Goal: Task Accomplishment & Management: Manage account settings

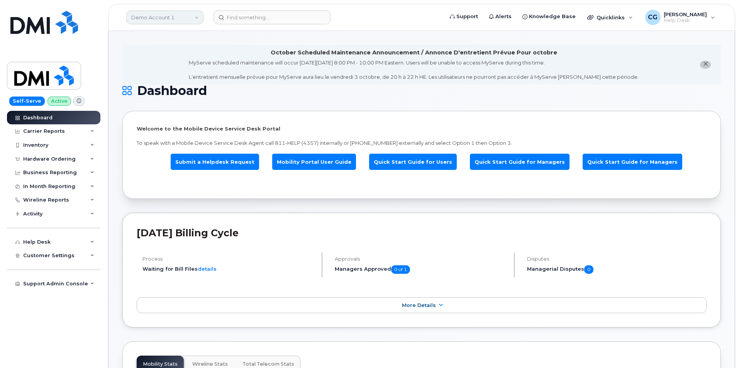
click at [148, 14] on link "Demo Account 1" at bounding box center [164, 17] width 77 height 14
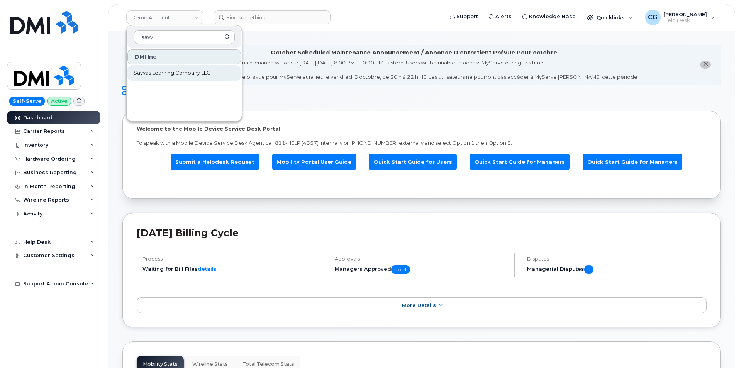
type input "savv"
click at [165, 71] on span "Savvas Learning Company LLC" at bounding box center [172, 73] width 77 height 8
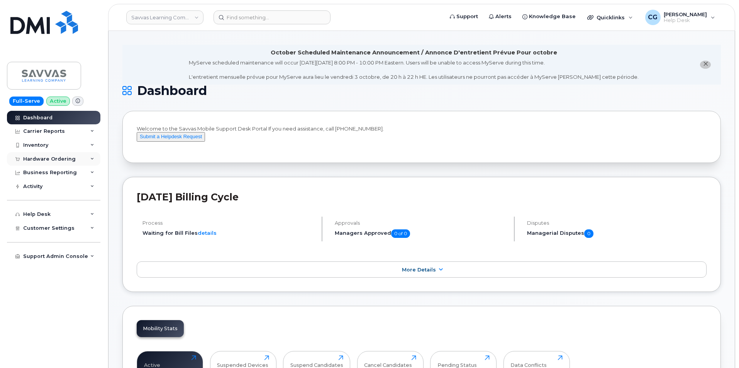
click at [37, 158] on div "Hardware Ordering" at bounding box center [49, 159] width 52 height 6
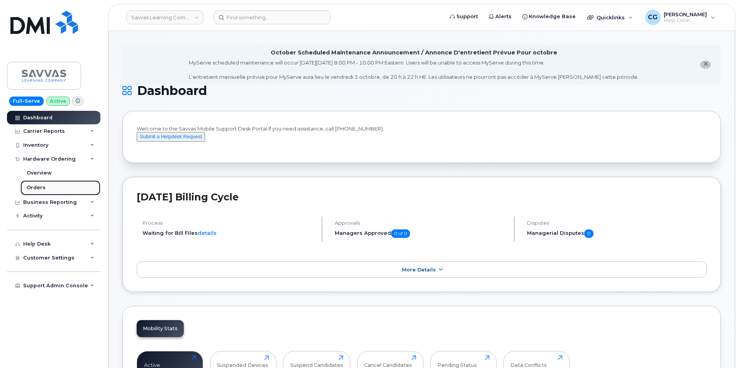
click at [35, 189] on div "Orders" at bounding box center [36, 187] width 19 height 7
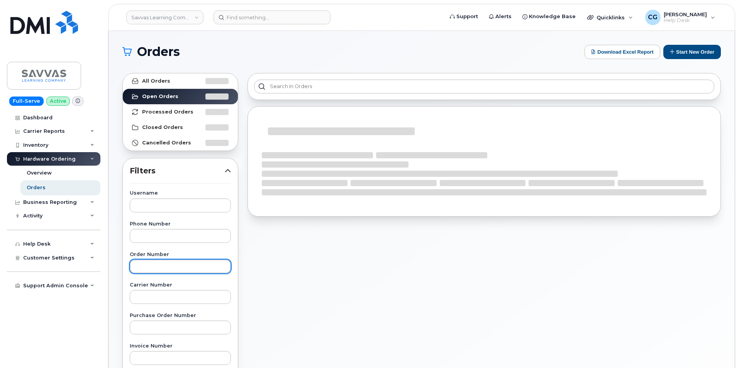
click at [175, 269] on input "text" at bounding box center [180, 266] width 101 height 14
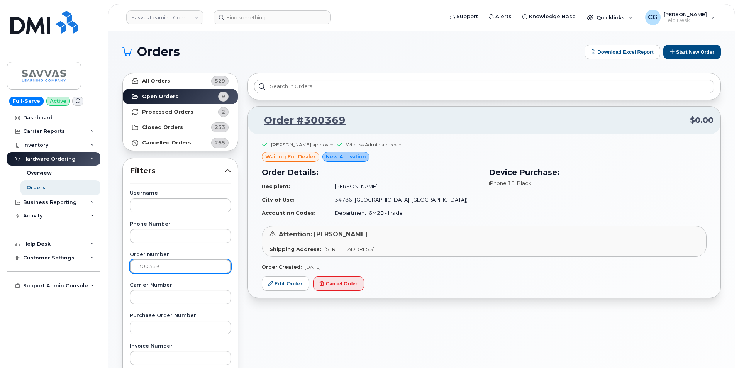
click at [165, 265] on input "300369" at bounding box center [180, 266] width 101 height 14
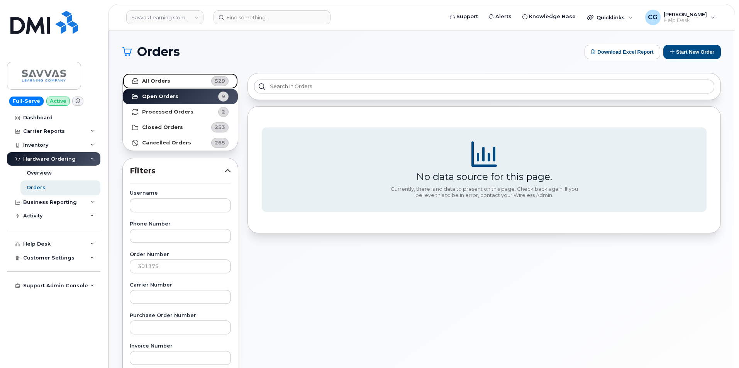
click at [160, 81] on strong "All Orders" at bounding box center [156, 81] width 28 height 6
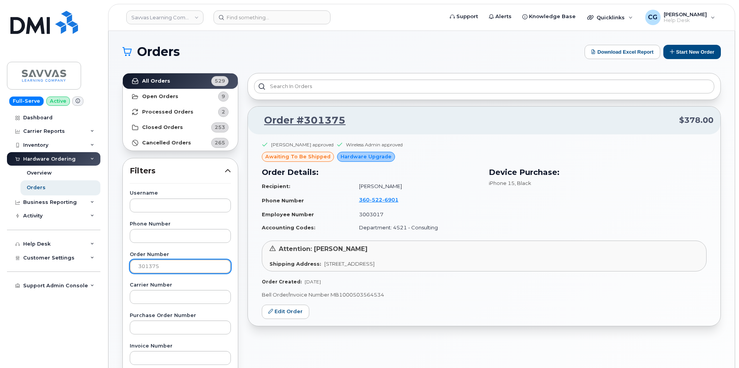
click at [169, 267] on input "301375" at bounding box center [180, 266] width 101 height 14
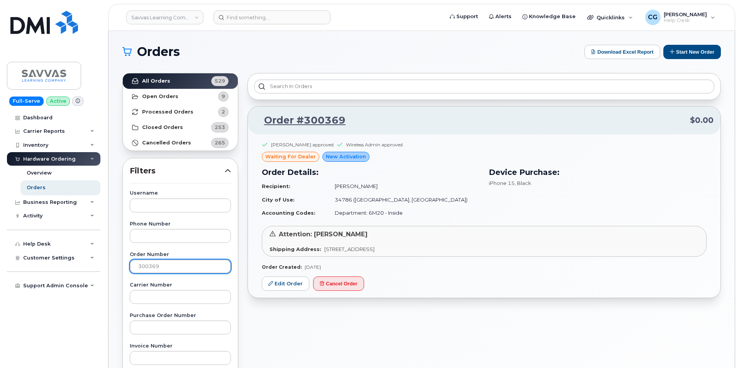
click at [161, 264] on input "300369" at bounding box center [180, 266] width 101 height 14
click at [166, 264] on input "300369" at bounding box center [180, 266] width 101 height 14
click at [172, 269] on input "300670" at bounding box center [180, 266] width 101 height 14
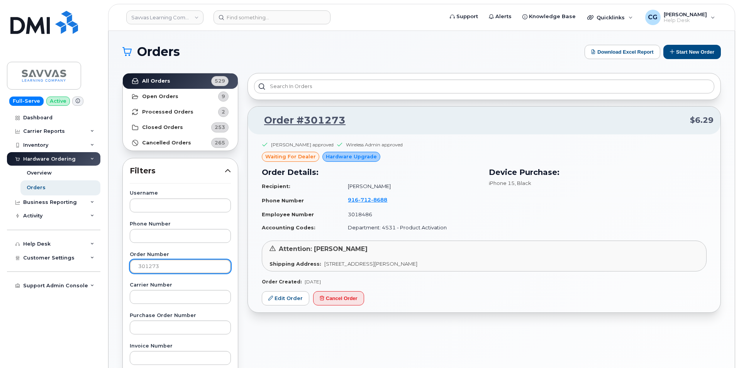
click at [164, 266] on input "301273" at bounding box center [180, 266] width 101 height 14
type input "301596"
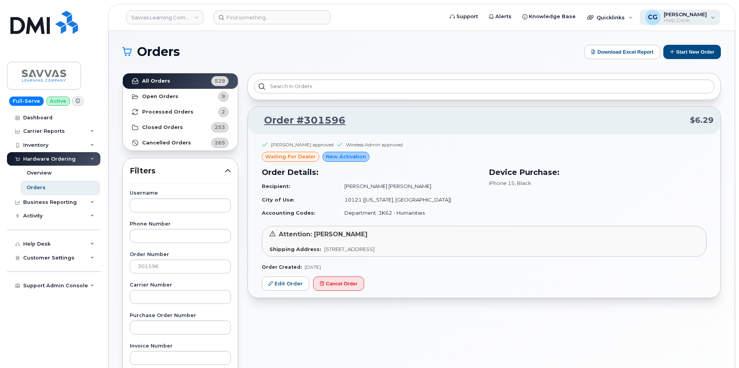
click at [698, 17] on span "Help Desk" at bounding box center [685, 20] width 43 height 6
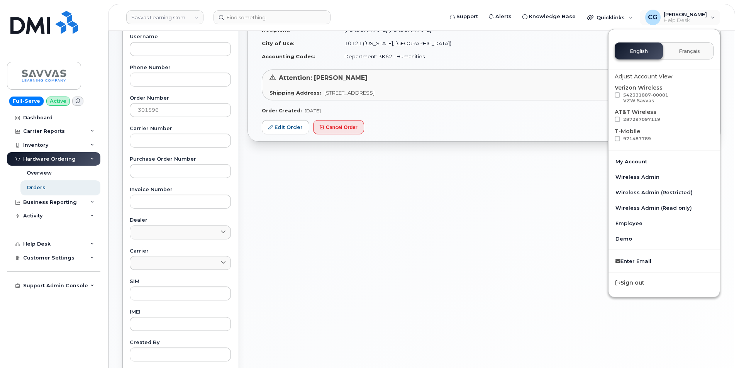
scroll to position [193, 0]
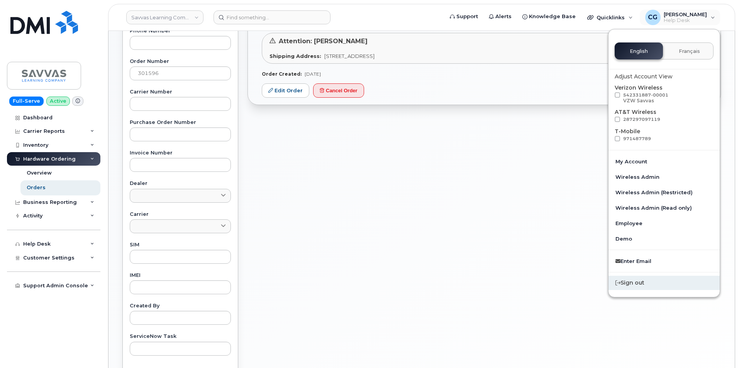
click at [642, 285] on div "Sign out" at bounding box center [663, 283] width 111 height 14
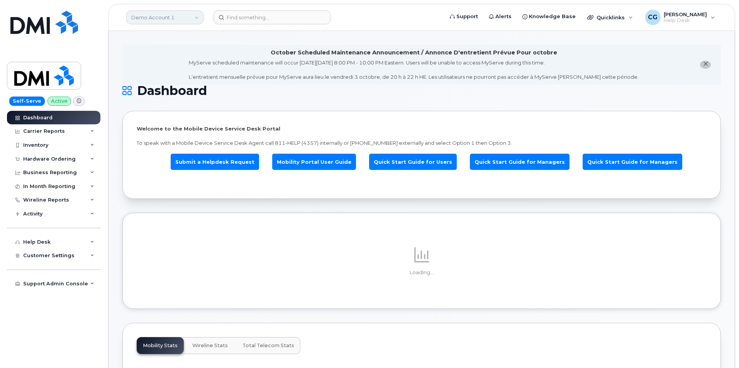
click at [144, 15] on link "Demo Account 1" at bounding box center [164, 17] width 77 height 14
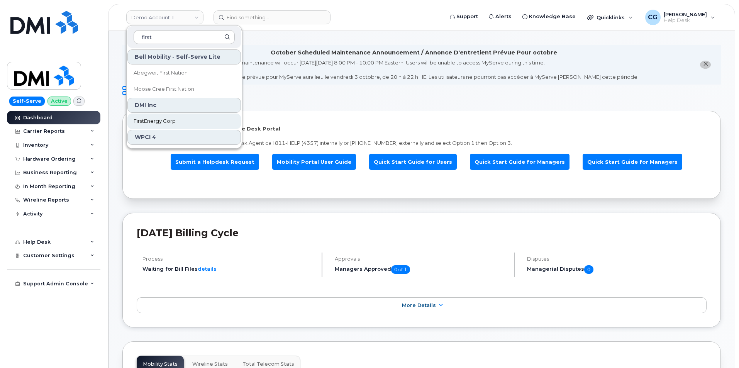
type input "first"
click at [163, 120] on span "FirstEnergy Corp" at bounding box center [155, 121] width 42 height 8
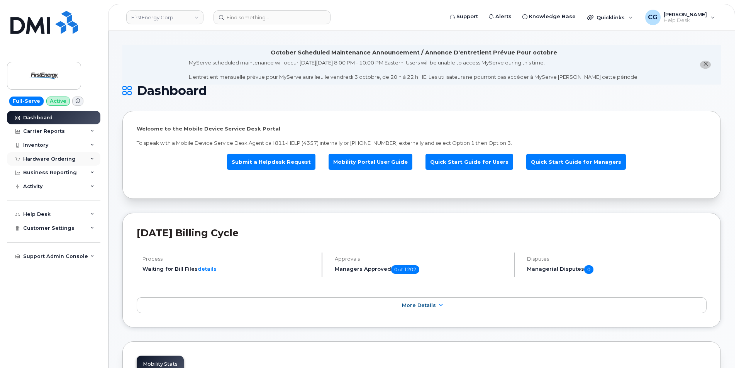
click at [40, 159] on div "Hardware Ordering" at bounding box center [49, 159] width 52 height 6
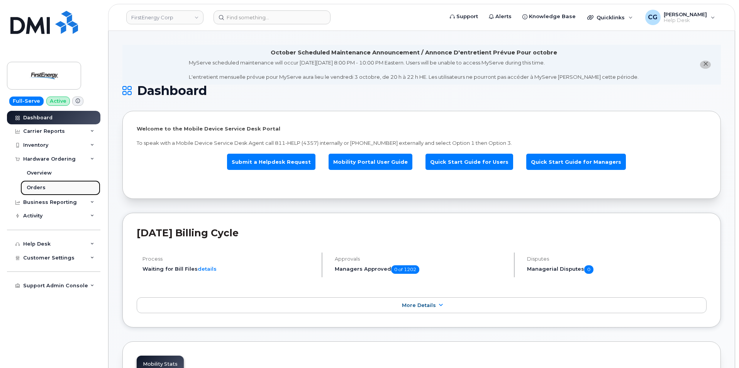
click at [40, 186] on div "Orders" at bounding box center [36, 187] width 19 height 7
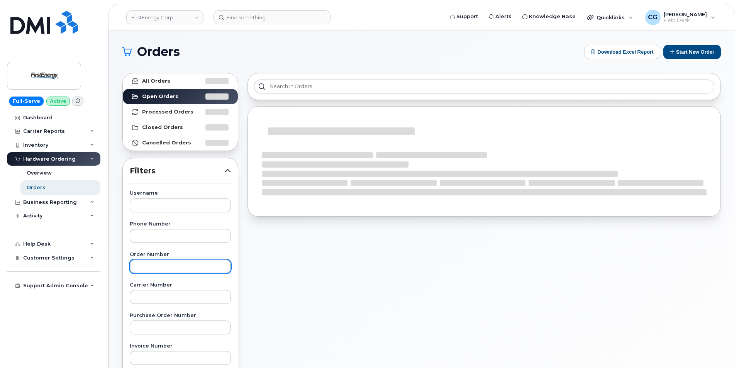
click at [168, 267] on input "text" at bounding box center [180, 266] width 101 height 14
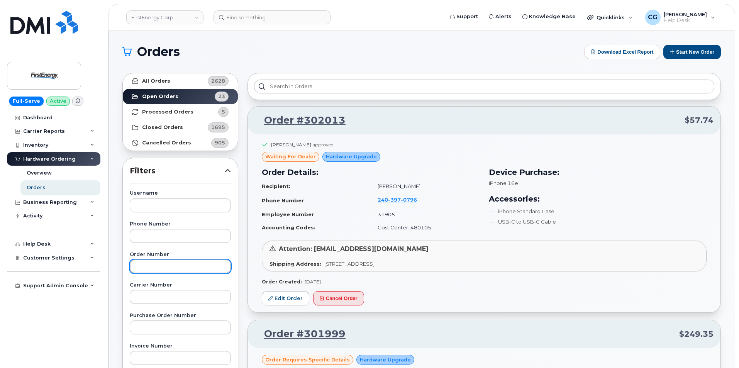
click at [155, 268] on input "text" at bounding box center [180, 266] width 101 height 14
type input "301653"
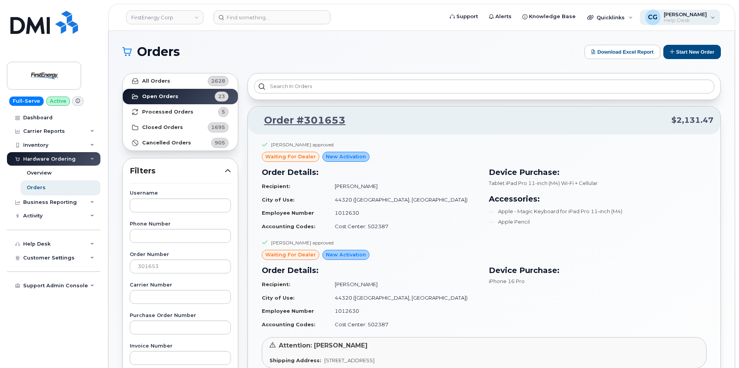
click at [685, 20] on span "Help Desk" at bounding box center [685, 20] width 43 height 6
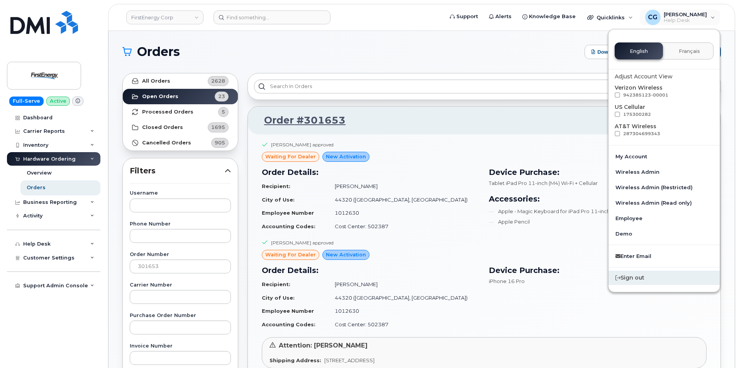
click at [634, 279] on div "Sign out" at bounding box center [663, 278] width 111 height 14
